Goal: Information Seeking & Learning: Learn about a topic

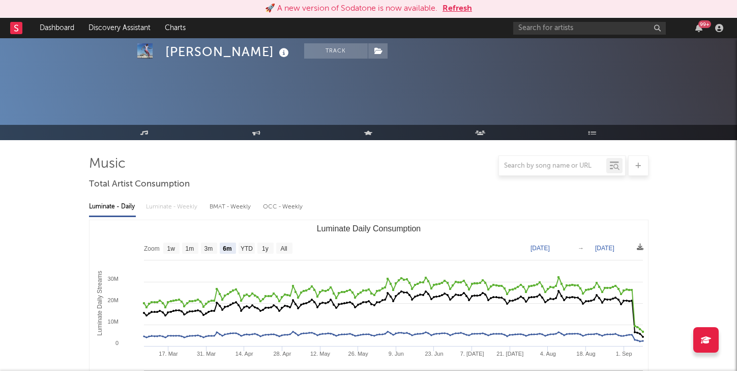
select select "6m"
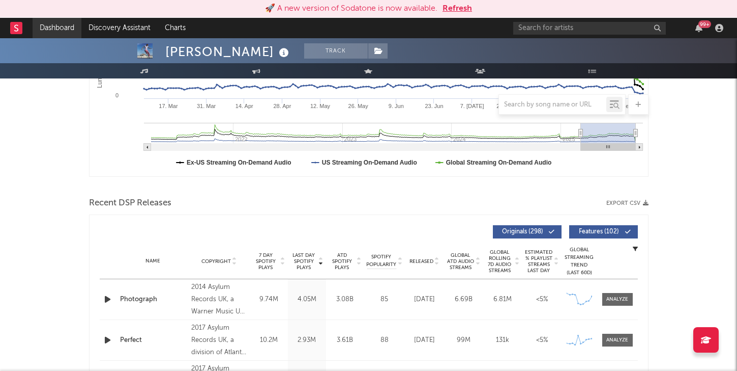
click at [62, 25] on link "Dashboard" at bounding box center [57, 28] width 49 height 20
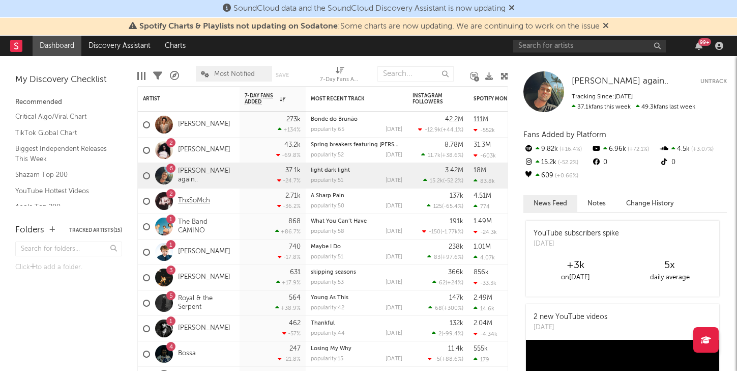
click at [202, 203] on link "ThxSoMch" at bounding box center [194, 200] width 32 height 9
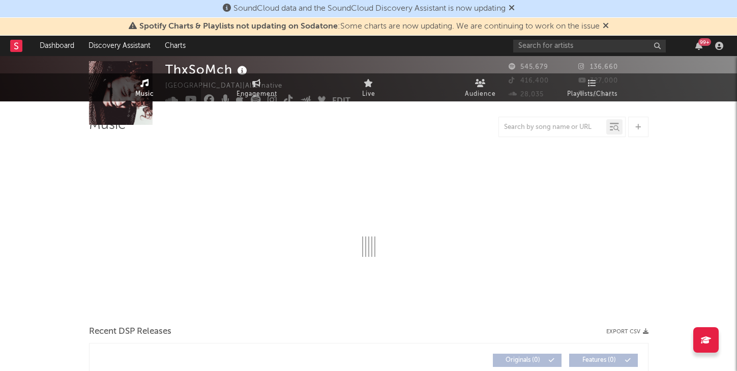
select select "6m"
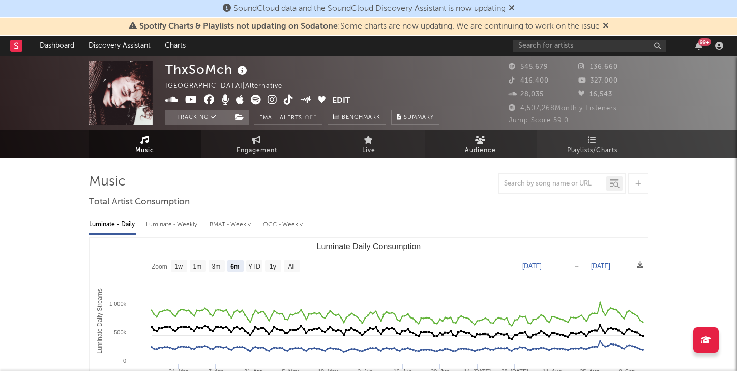
click at [463, 145] on link "Audience" at bounding box center [481, 144] width 112 height 28
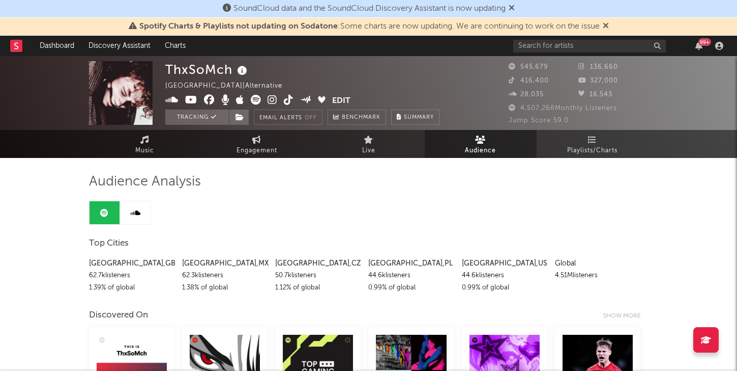
click at [609, 28] on icon at bounding box center [606, 25] width 6 height 8
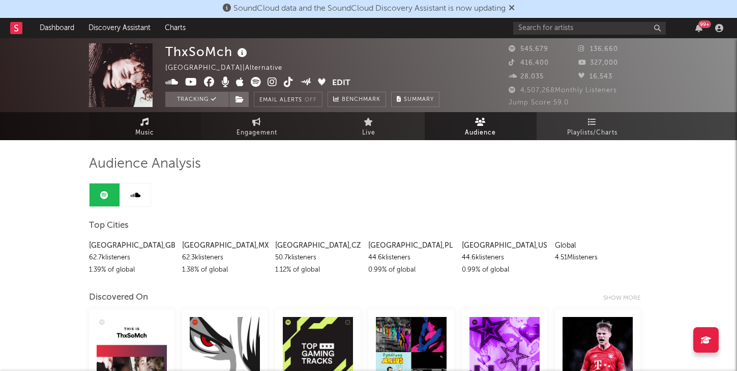
click at [151, 121] on link "Music" at bounding box center [145, 126] width 112 height 28
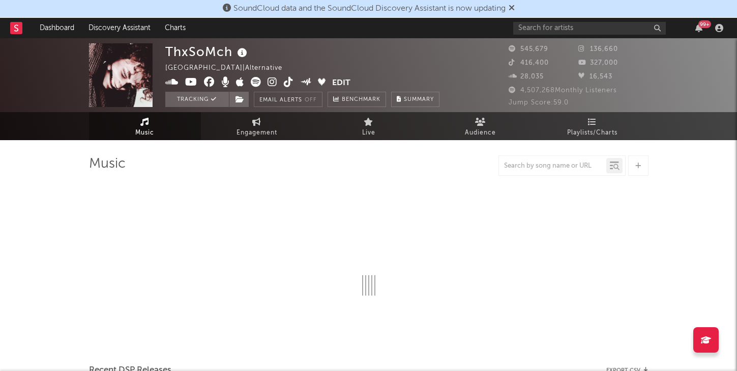
select select "6m"
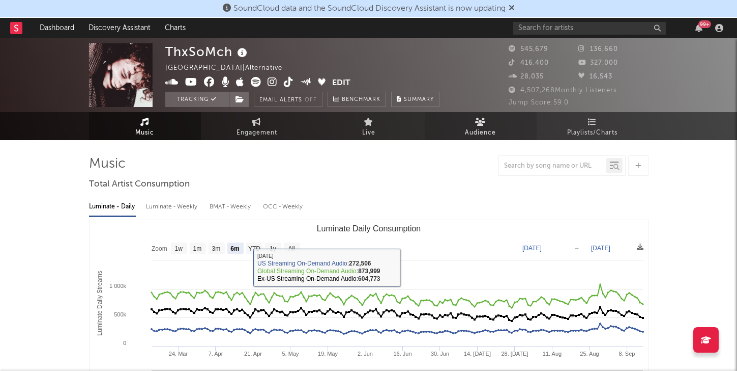
click at [469, 127] on span "Audience" at bounding box center [480, 133] width 31 height 12
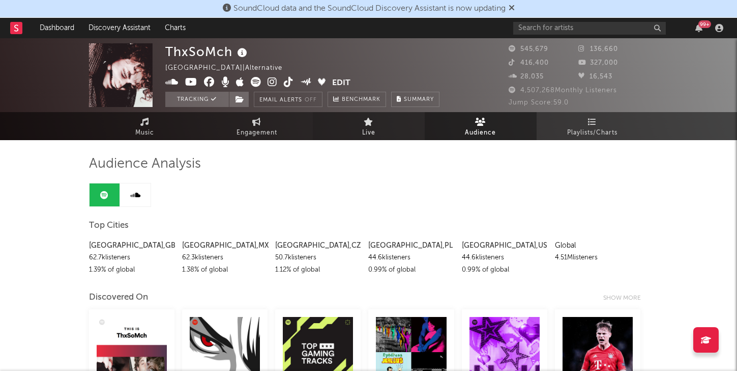
click at [357, 125] on link "Live" at bounding box center [369, 126] width 112 height 28
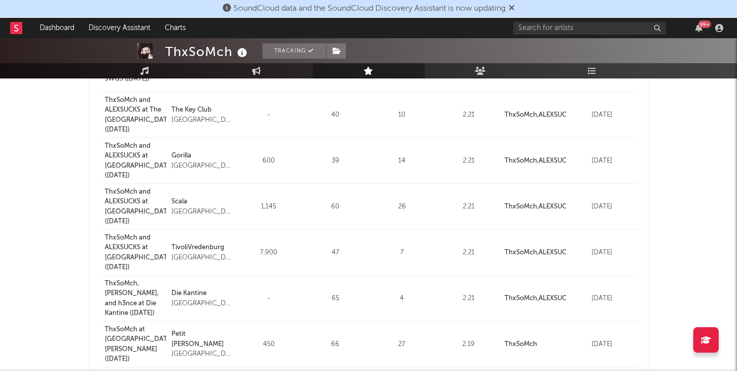
scroll to position [436, 0]
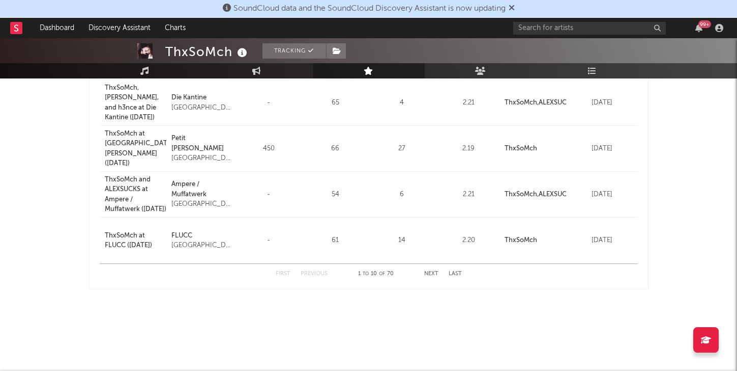
click at [433, 272] on button "Next" at bounding box center [431, 274] width 14 height 6
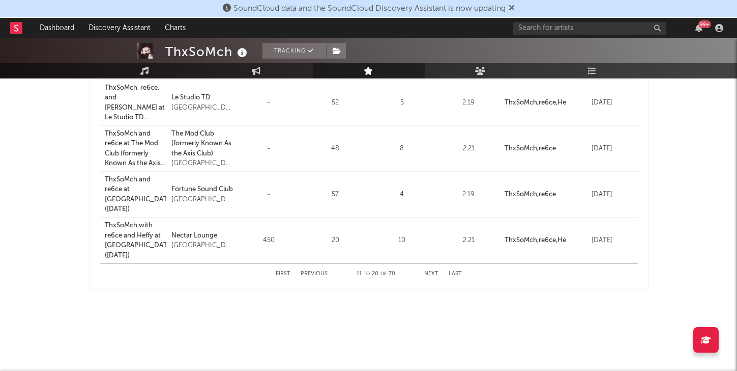
click at [432, 273] on button "Next" at bounding box center [431, 274] width 14 height 6
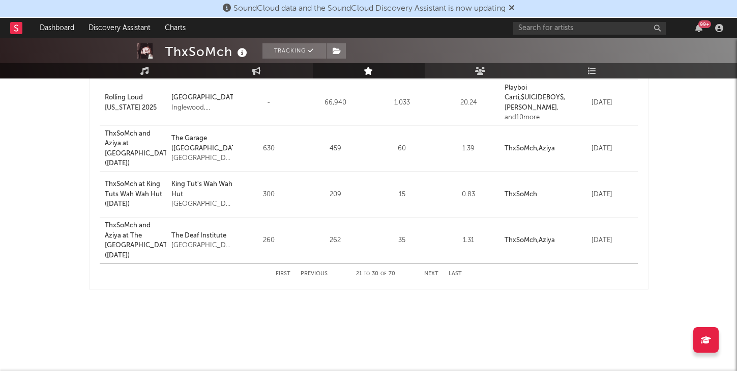
click at [434, 275] on button "Next" at bounding box center [431, 274] width 14 height 6
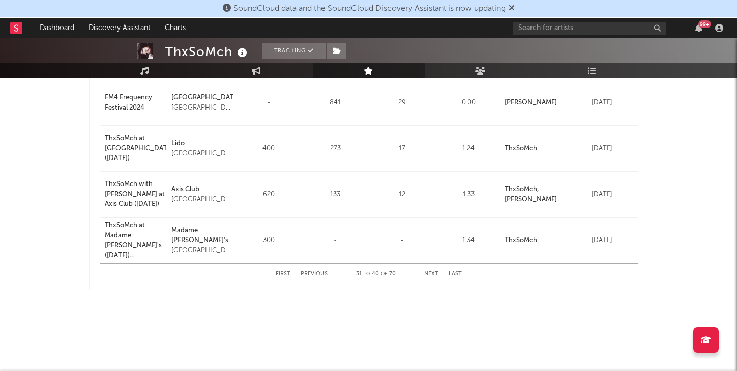
click at [281, 275] on button "First" at bounding box center [283, 274] width 15 height 6
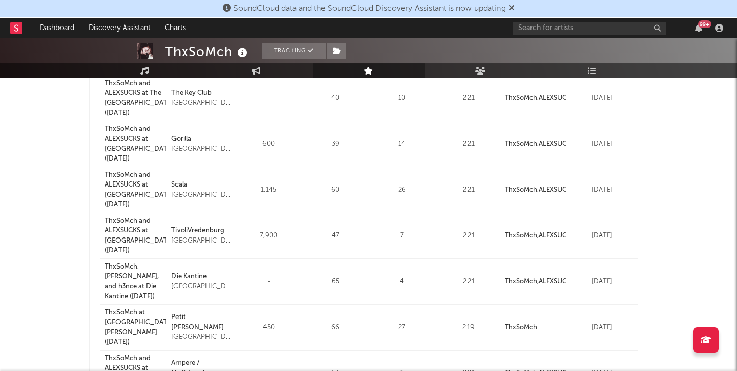
scroll to position [0, 0]
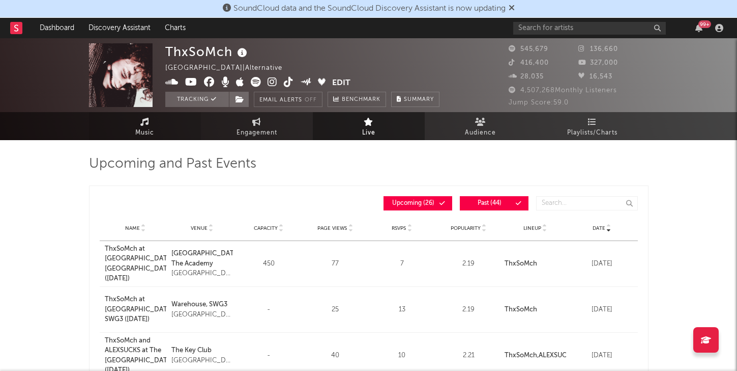
click at [153, 129] on span "Music" at bounding box center [144, 133] width 19 height 12
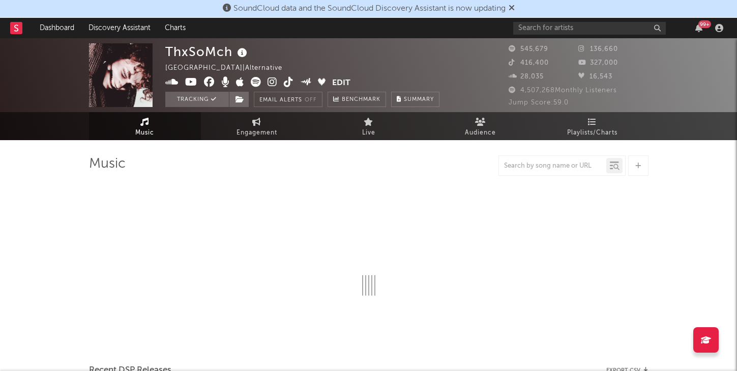
select select "6m"
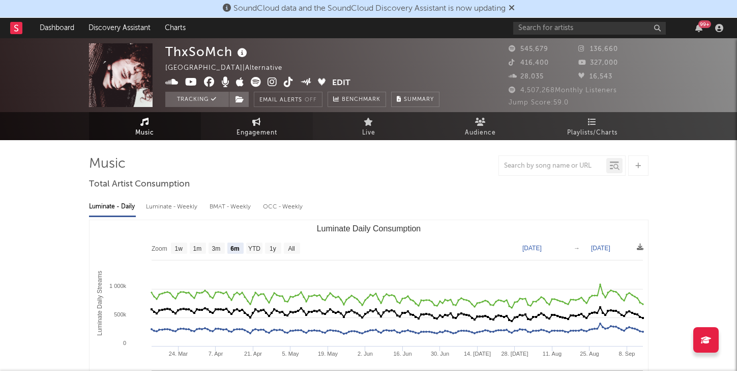
click at [258, 132] on span "Engagement" at bounding box center [257, 133] width 41 height 12
select select "1w"
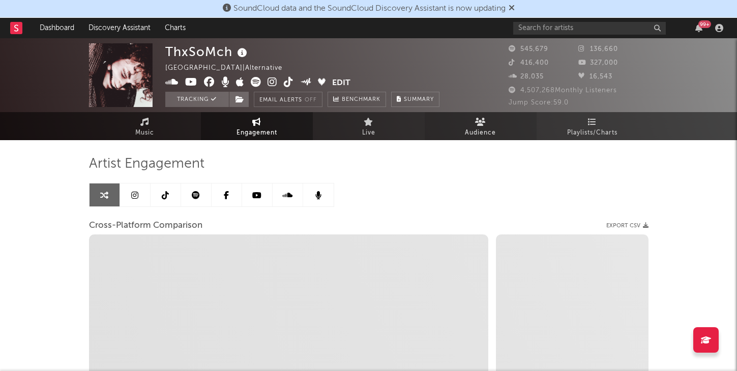
click at [463, 126] on link "Audience" at bounding box center [481, 126] width 112 height 28
